Goal: Communication & Community: Answer question/provide support

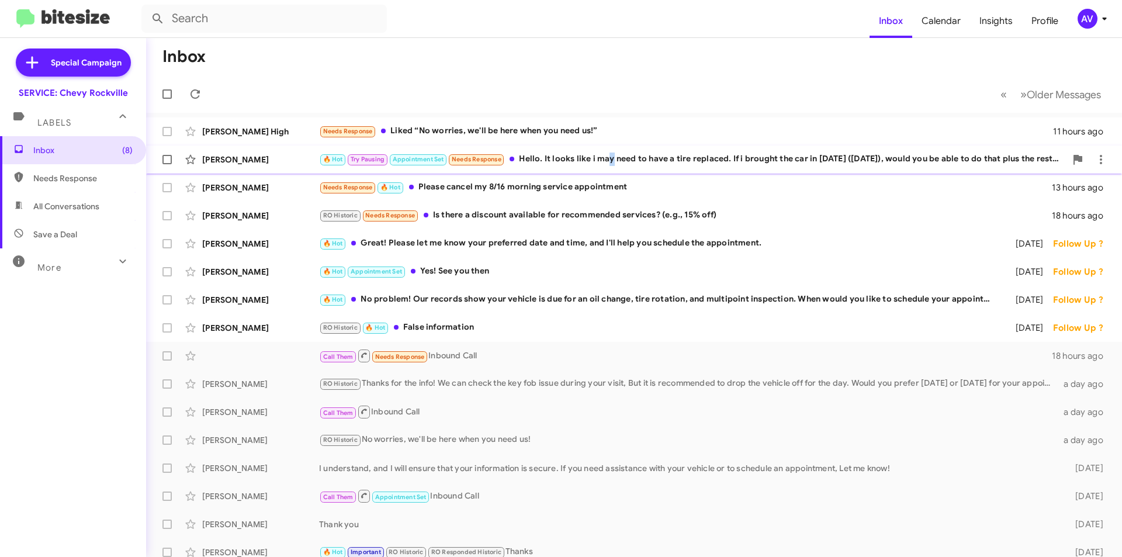
click at [610, 160] on div "🔥 Hot Try Pausing Appointment Set Needs Response Hello. It looks like i may nee…" at bounding box center [692, 159] width 747 height 13
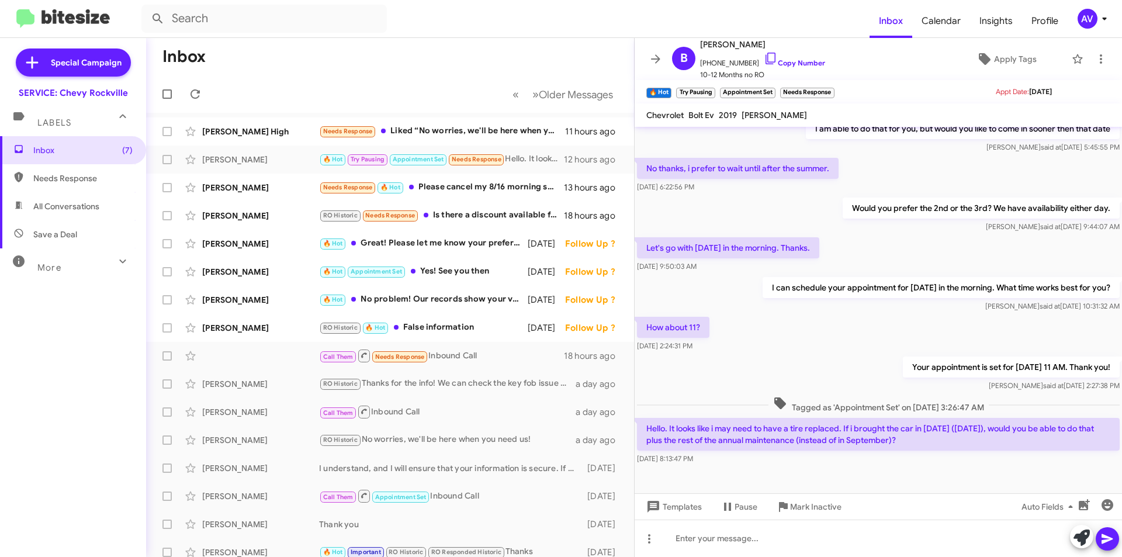
scroll to position [186, 0]
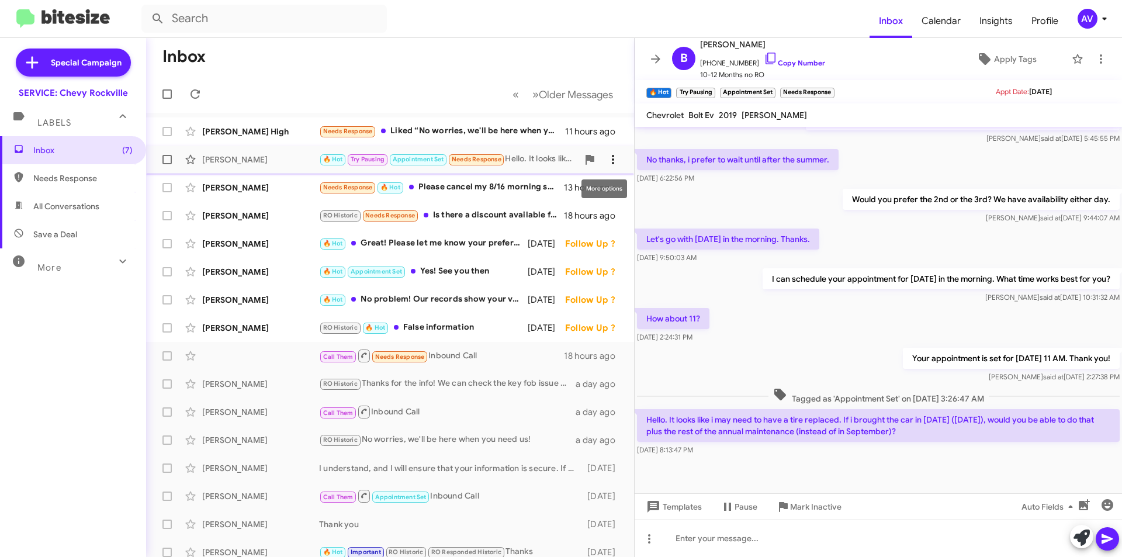
click at [606, 165] on icon at bounding box center [613, 160] width 14 height 14
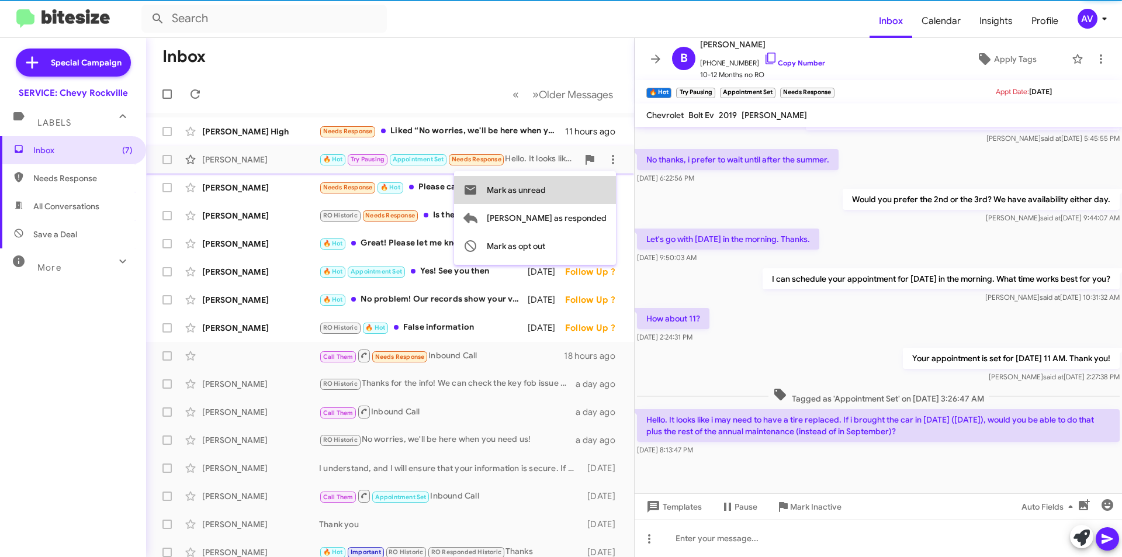
click at [593, 191] on button "Mark as unread" at bounding box center [535, 190] width 162 height 28
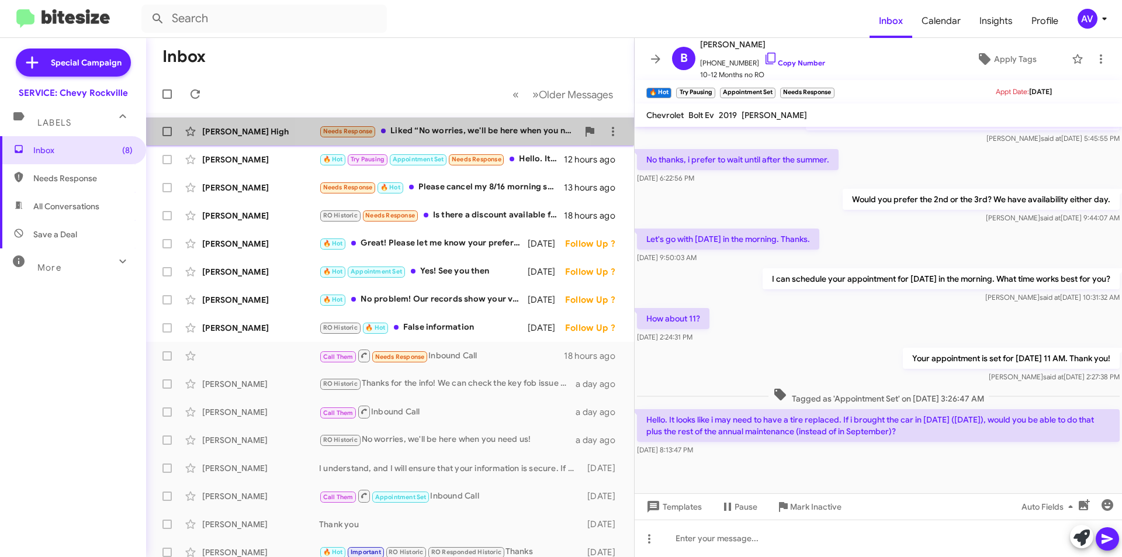
click at [448, 134] on div "Needs Response Liked “No worries, we'll be here when you need us!”" at bounding box center [448, 131] width 259 height 13
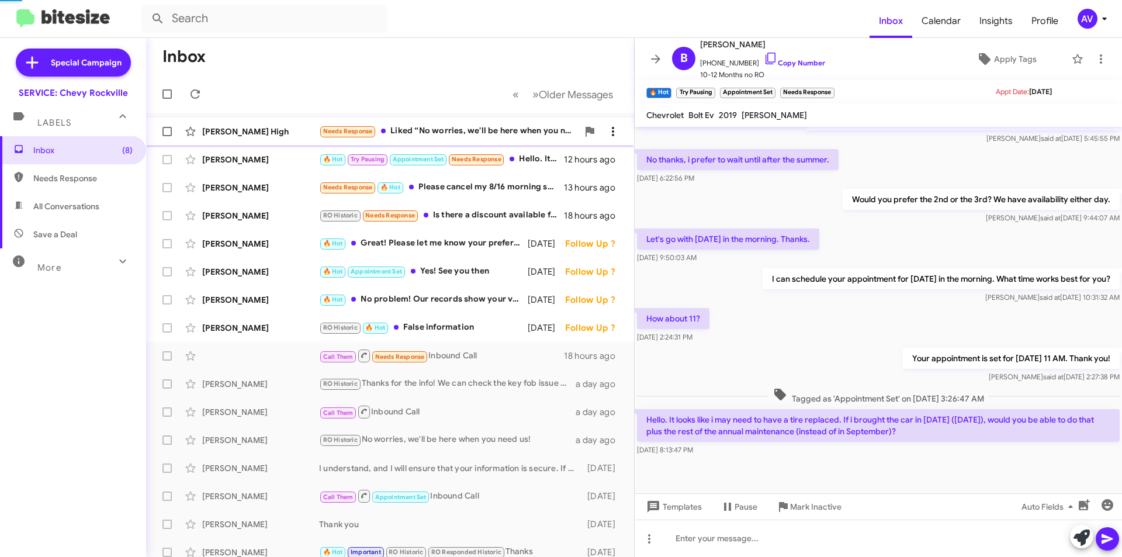
scroll to position [49, 0]
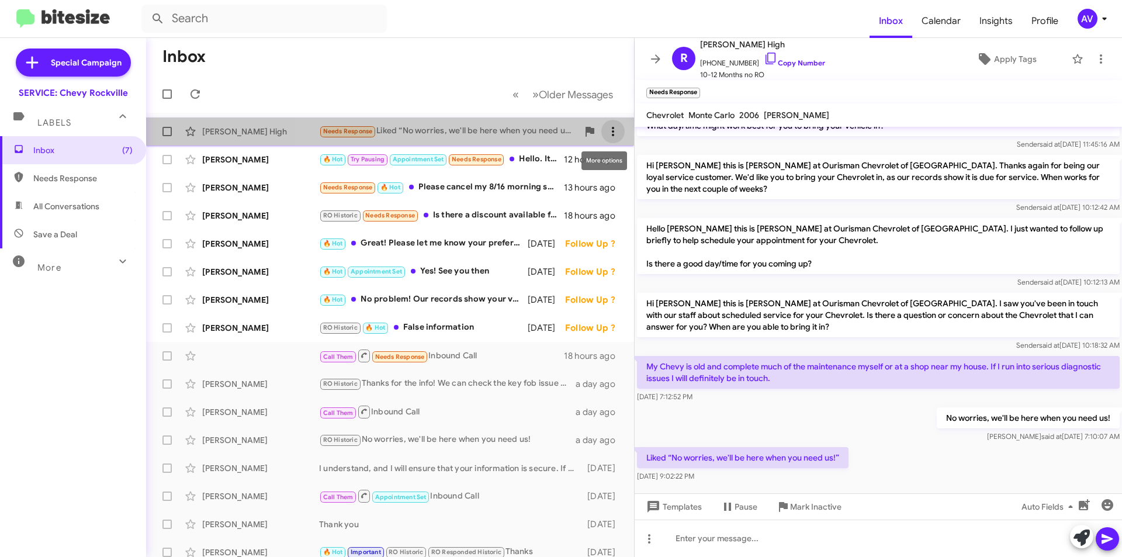
click at [611, 137] on span at bounding box center [613, 132] width 23 height 14
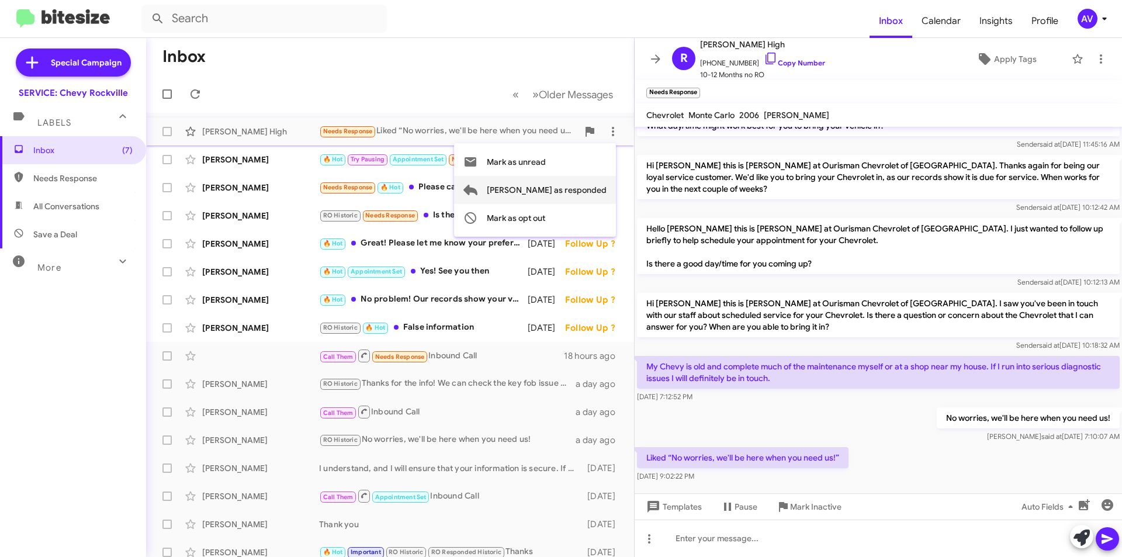
click at [595, 189] on span "[PERSON_NAME] as responded" at bounding box center [547, 190] width 120 height 28
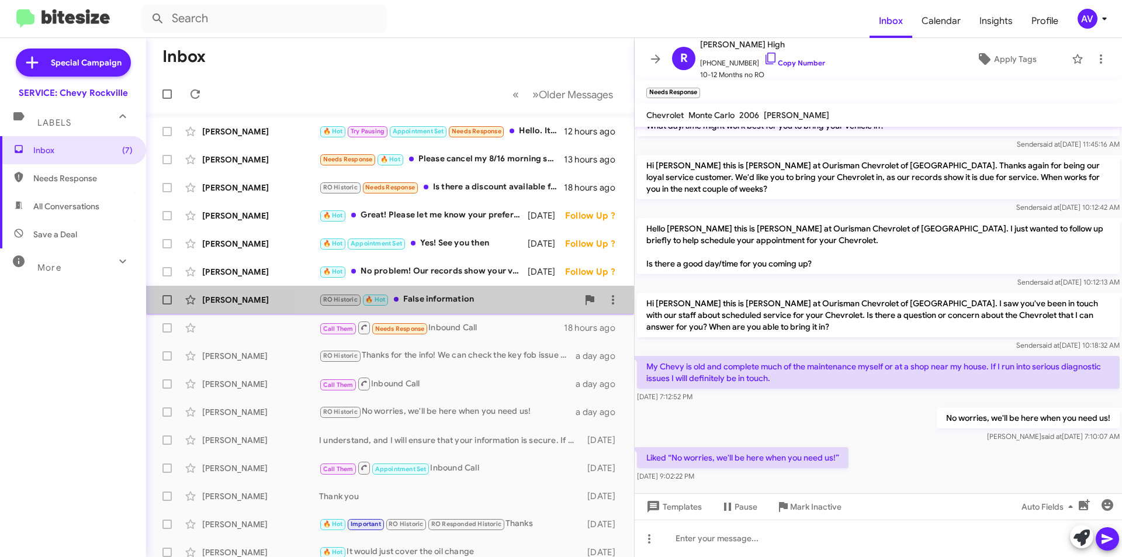
click at [477, 300] on div "RO Historic 🔥 Hot False information" at bounding box center [448, 299] width 259 height 13
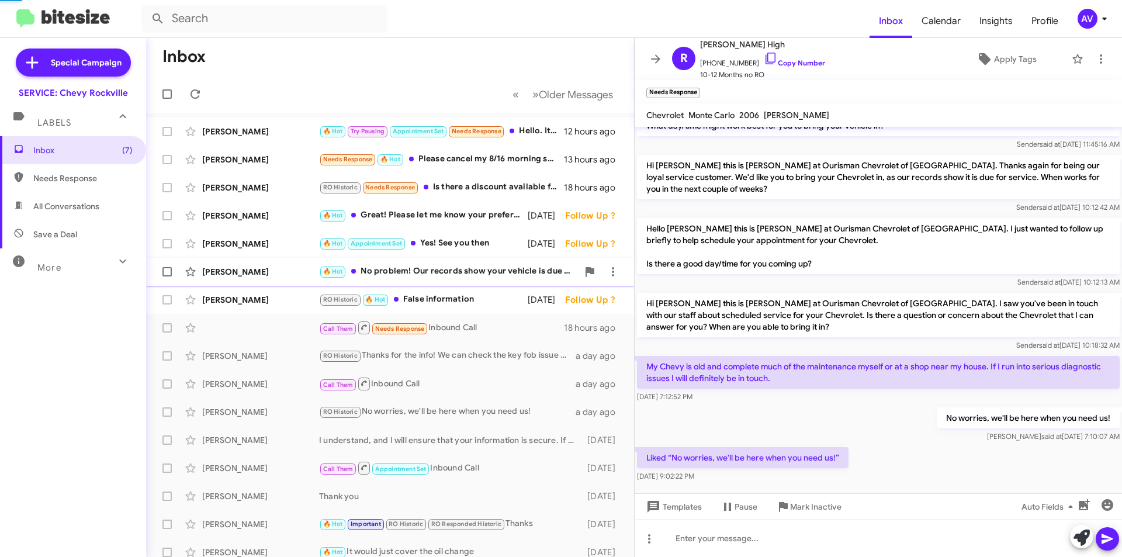
scroll to position [241, 0]
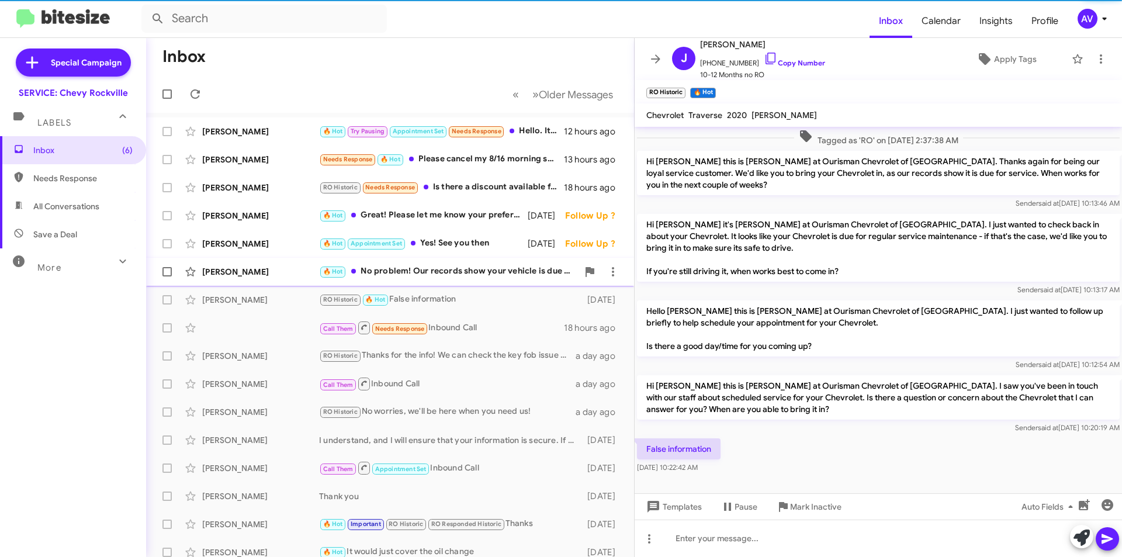
click at [478, 281] on div "[PERSON_NAME] 🔥 Hot No problem! Our records show your vehicle is due for an oil…" at bounding box center [390, 271] width 469 height 23
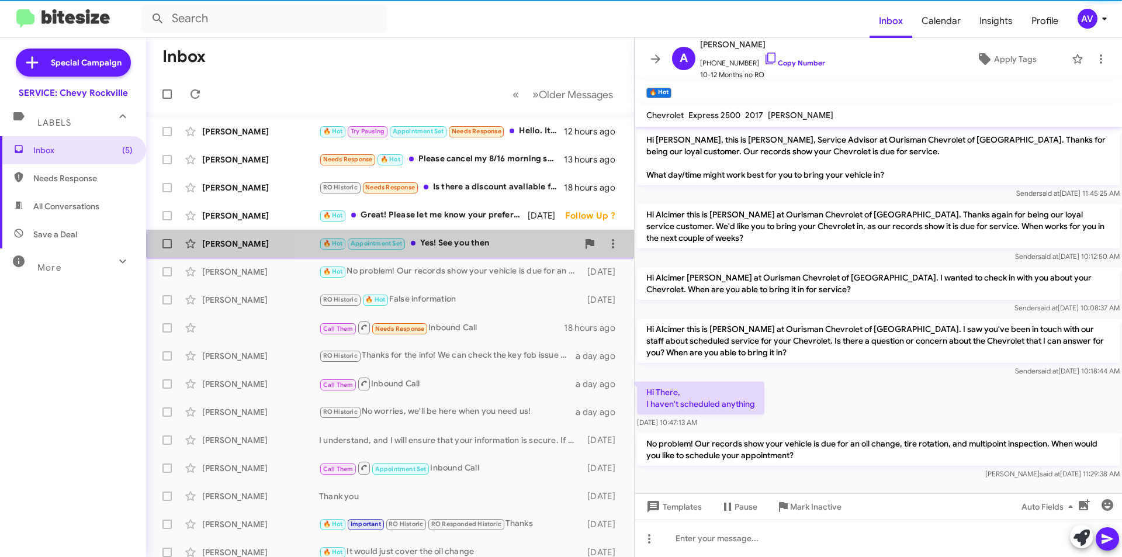
click at [492, 253] on div "[PERSON_NAME] 🔥 Hot Appointment Set Yes! See you then [DATE] Follow Up ?" at bounding box center [390, 243] width 469 height 23
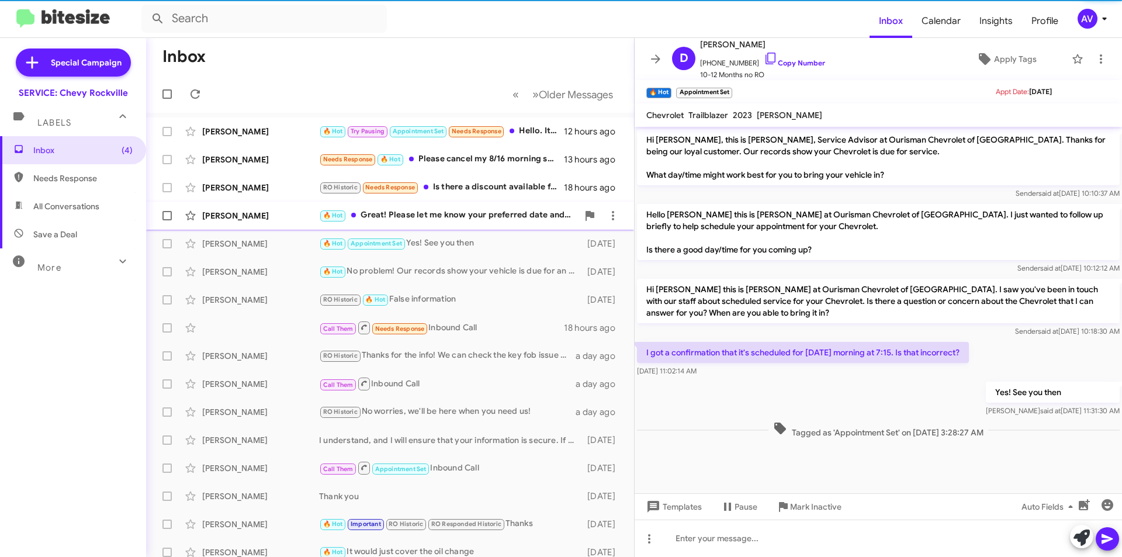
click at [492, 224] on div "[PERSON_NAME] 🔥 Hot Great! Please let me know your preferred date and time, and…" at bounding box center [390, 215] width 469 height 23
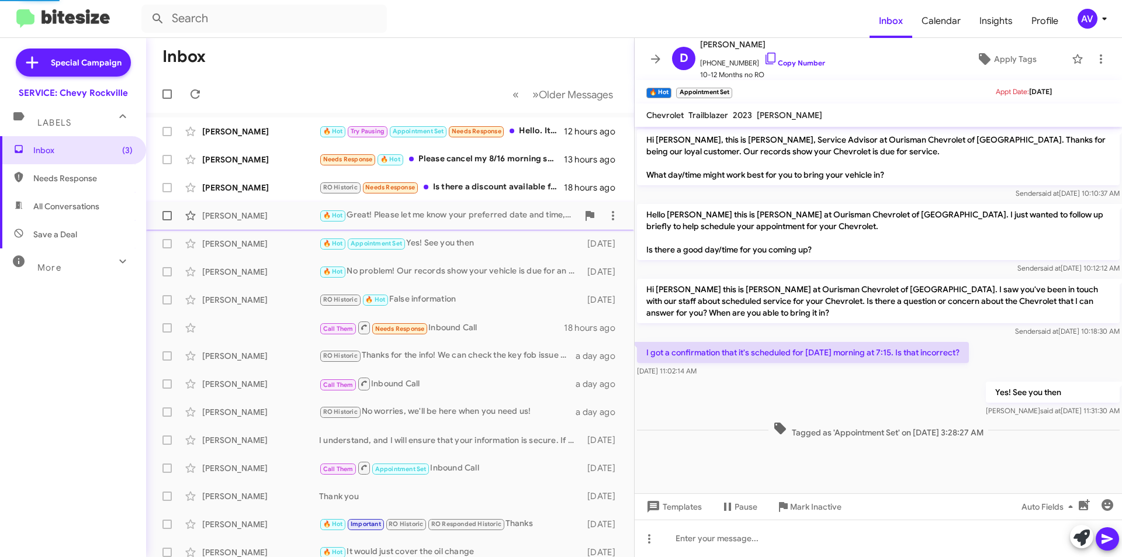
scroll to position [14, 0]
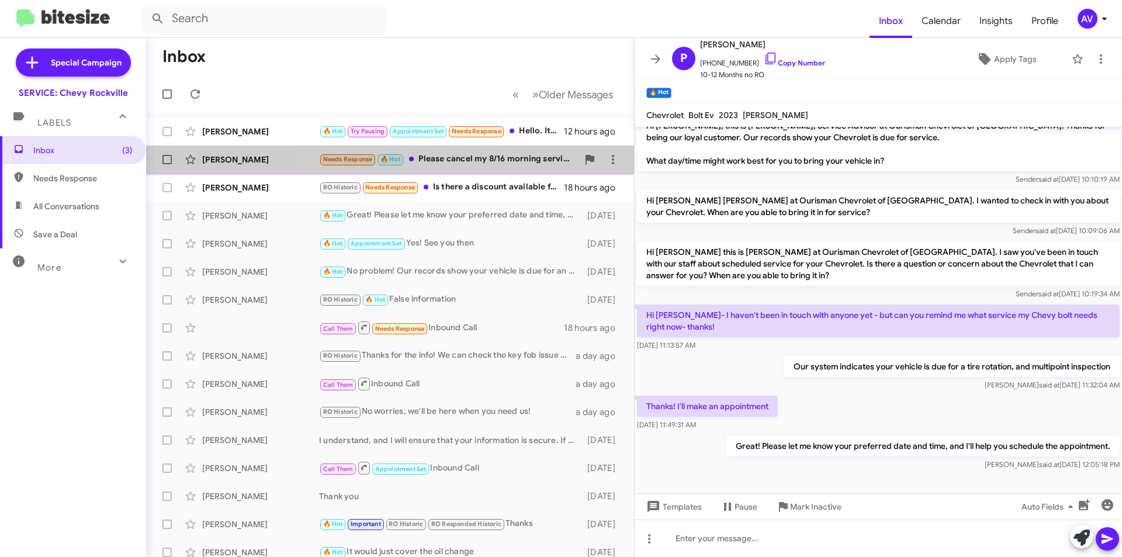
click at [507, 162] on div "Needs Response 🔥 Hot Please cancel my 8/16 morning service appointment" at bounding box center [448, 159] width 259 height 13
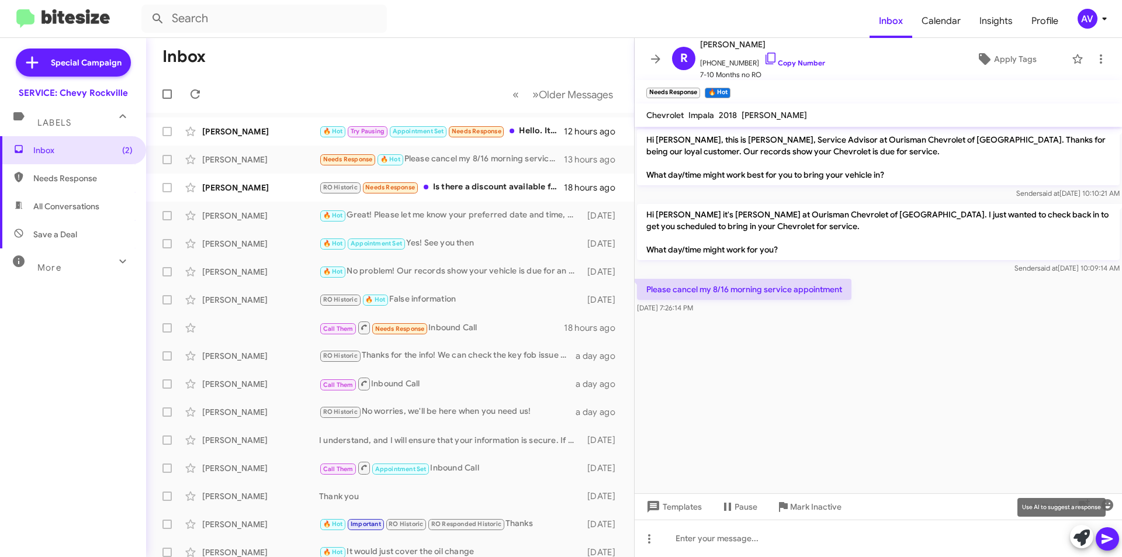
click at [1088, 544] on icon at bounding box center [1082, 538] width 16 height 16
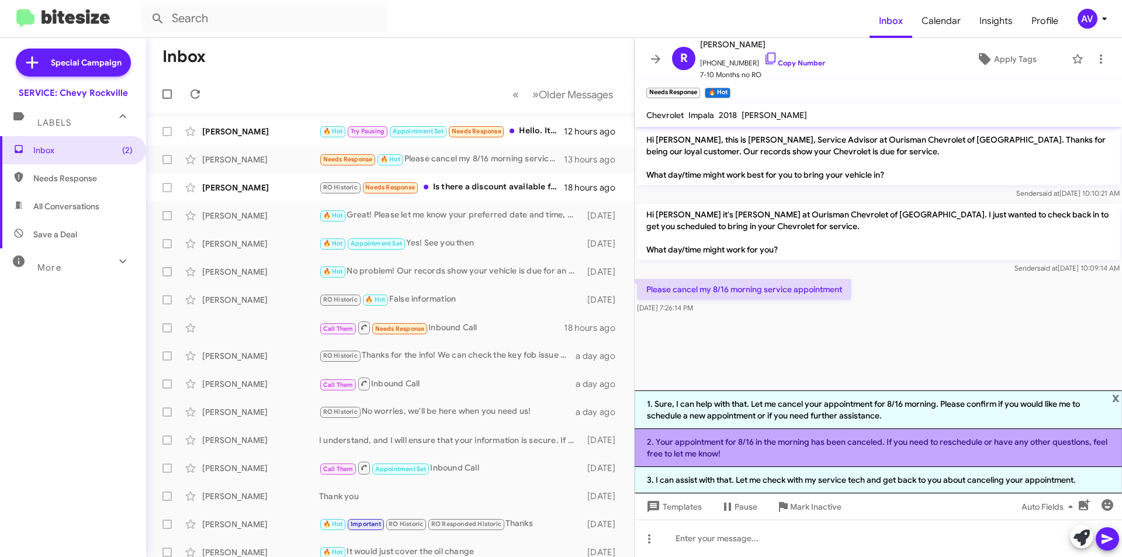
click at [775, 456] on li "2. Your appointment for 8/16 in the morning has been canceled. If you need to r…" at bounding box center [879, 448] width 488 height 38
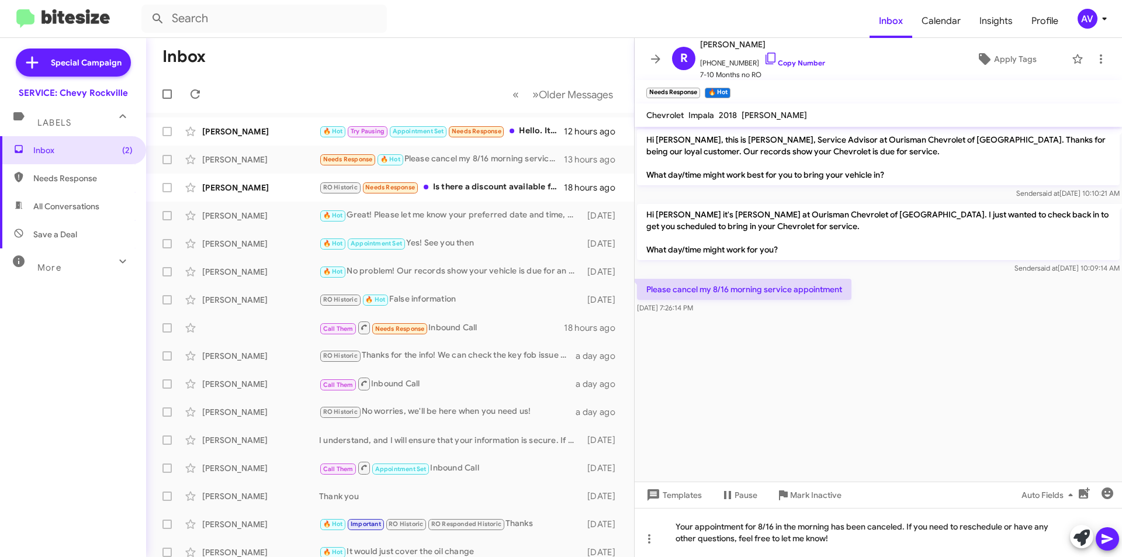
click at [1103, 540] on icon at bounding box center [1108, 539] width 14 height 14
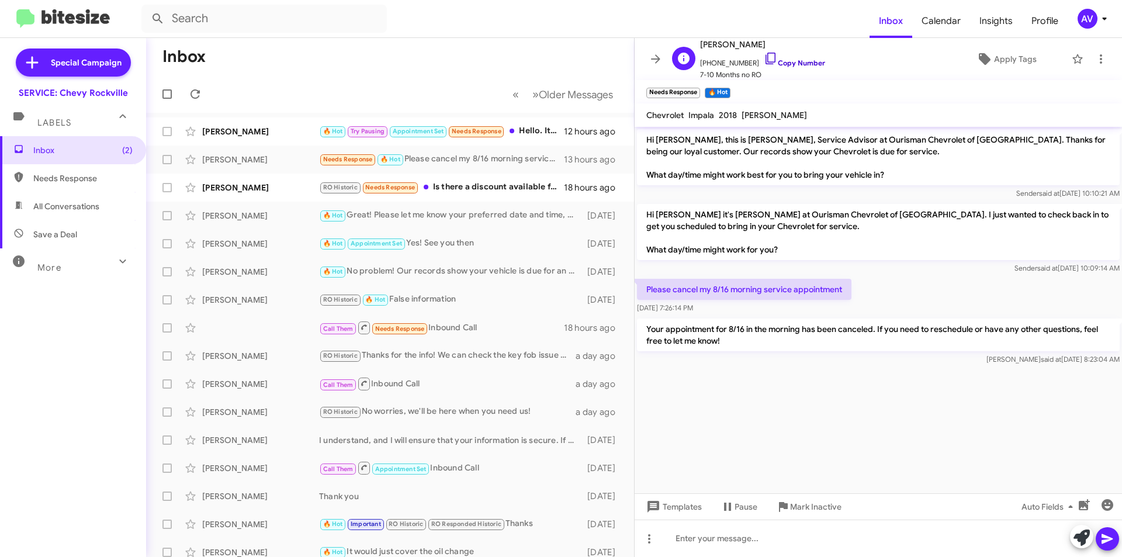
click at [766, 59] on icon at bounding box center [771, 59] width 10 height 12
